Goal: Book appointment/travel/reservation

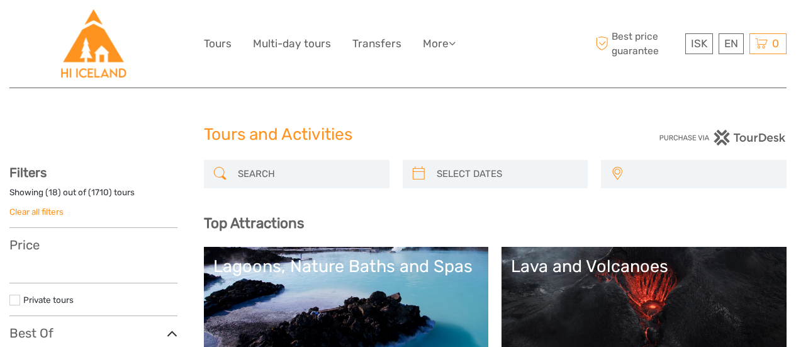
select select
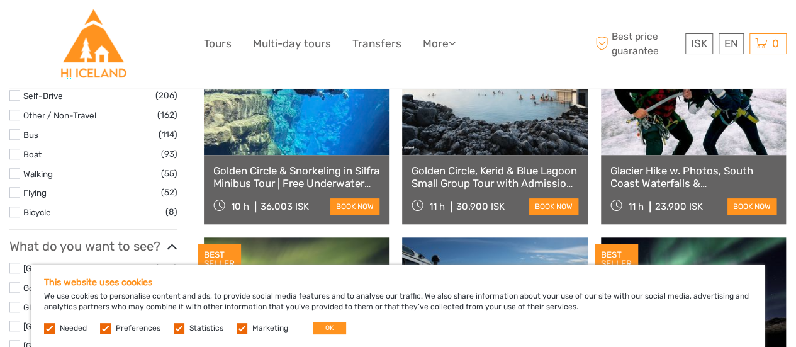
scroll to position [501, 0]
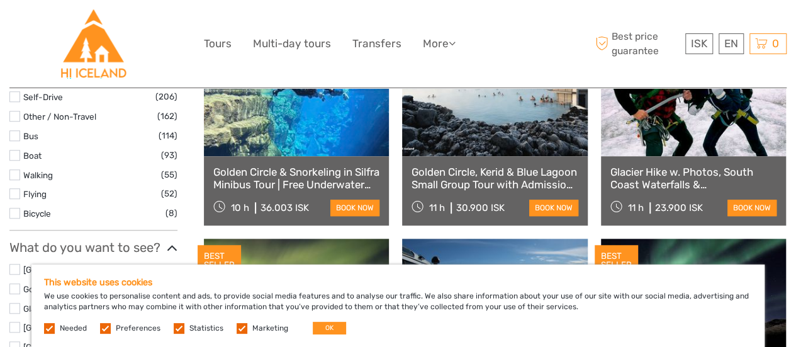
drag, startPoint x: 542, startPoint y: 128, endPoint x: 568, endPoint y: 121, distance: 26.6
click at [542, 128] on link at bounding box center [494, 87] width 185 height 138
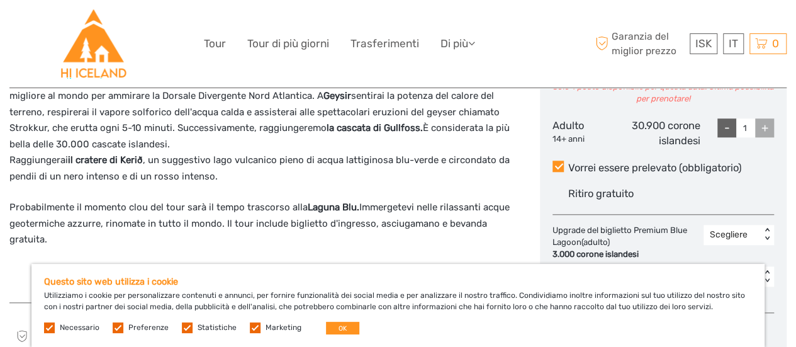
scroll to position [626, 0]
click at [682, 146] on font "30.900 corone islandesi" at bounding box center [666, 132] width 69 height 27
drag, startPoint x: 666, startPoint y: 145, endPoint x: 630, endPoint y: 146, distance: 35.2
click at [632, 146] on font "30.900 corone islandesi" at bounding box center [666, 132] width 69 height 27
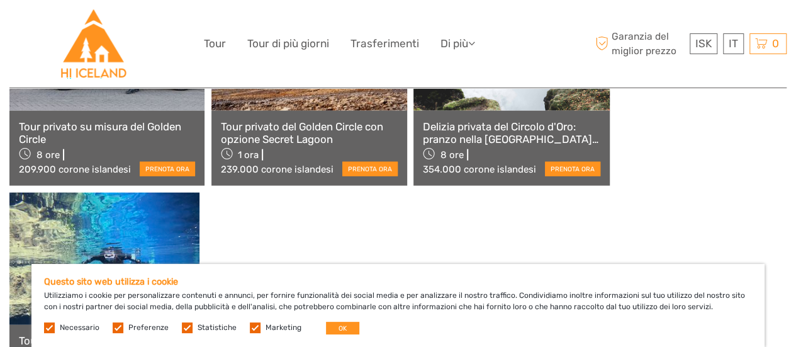
scroll to position [1566, 0]
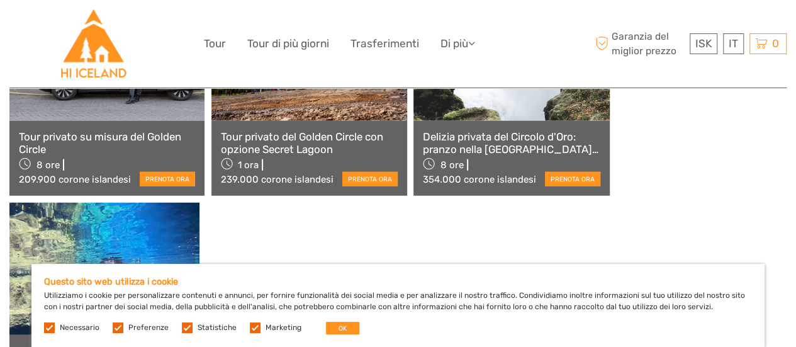
click at [55, 177] on font "209.900 corone islandesi" at bounding box center [75, 179] width 112 height 11
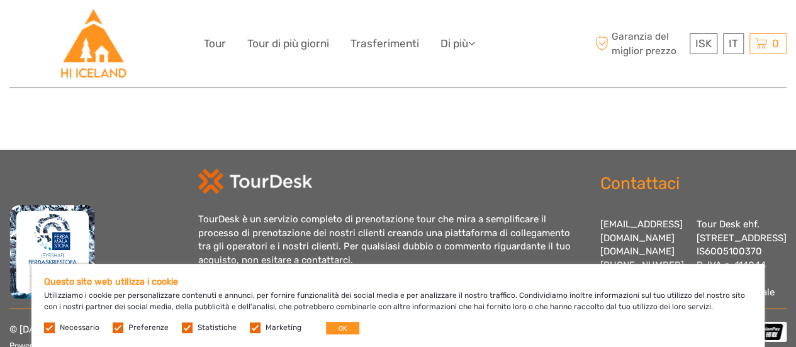
scroll to position [2015, 0]
